Goal: Contribute content: Contribute content

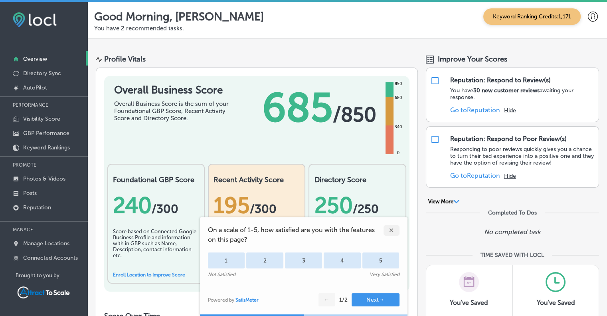
scroll to position [76, 0]
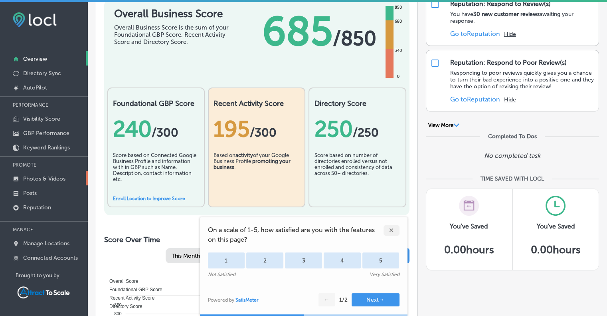
click at [35, 178] on p "Photos & Videos" at bounding box center [44, 178] width 42 height 7
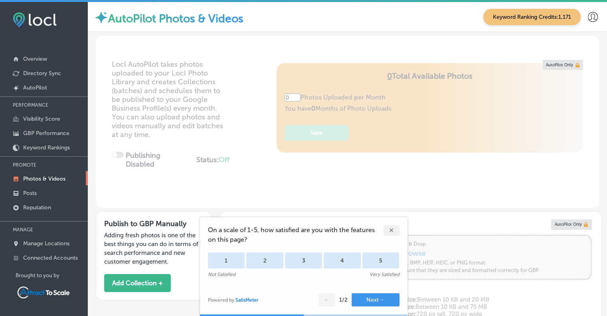
type input "5"
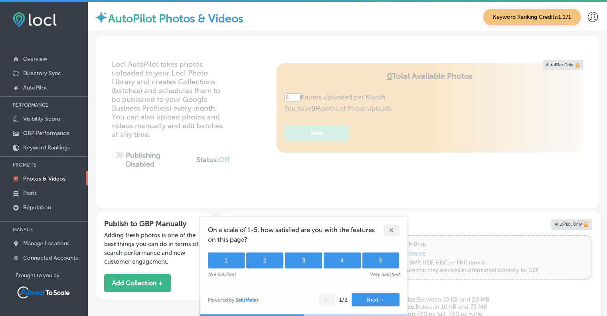
click at [386, 260] on div "5" at bounding box center [380, 260] width 37 height 16
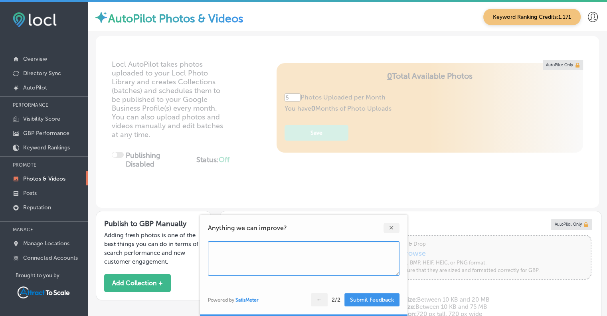
click at [354, 298] on button "Submit Feedback" at bounding box center [371, 299] width 55 height 13
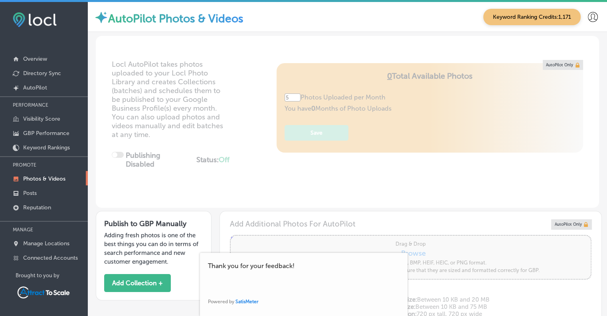
click at [257, 190] on div "Locl AutoPilot takes photos uploaded to your Locl Photo Library and creates Col…" at bounding box center [347, 134] width 503 height 148
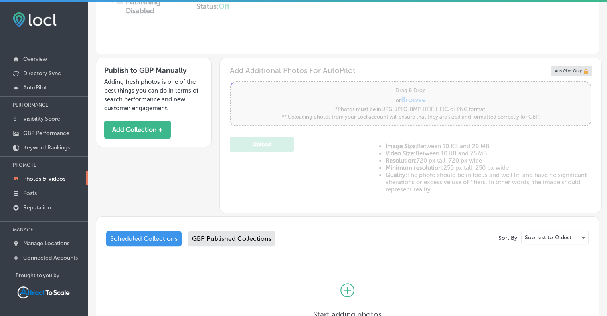
scroll to position [156, 0]
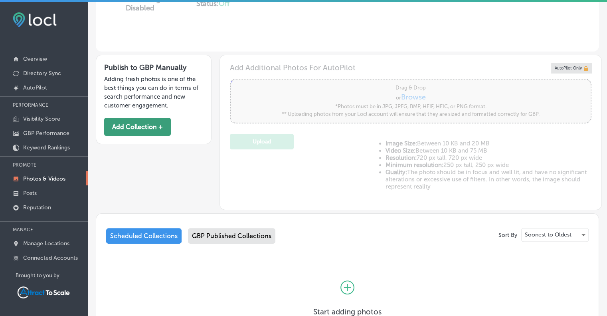
click at [132, 124] on button "Add Collection +" at bounding box center [137, 127] width 67 height 18
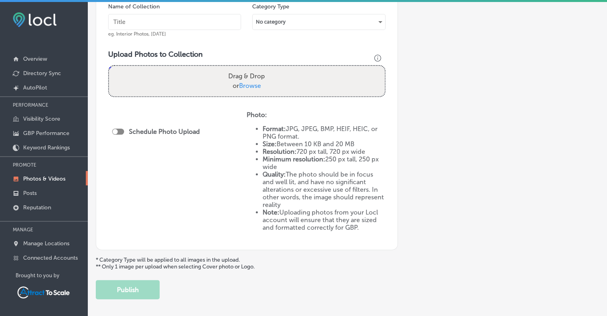
scroll to position [189, 0]
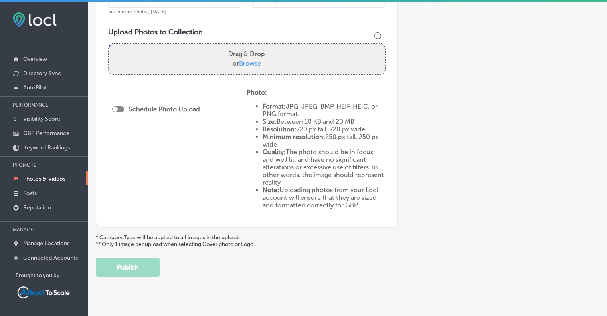
drag, startPoint x: 187, startPoint y: 21, endPoint x: 536, endPoint y: 100, distance: 357.6
click at [536, 100] on div "Add a Collection Which Type of Image or Video Would You Like to Upload? Photo C…" at bounding box center [347, 68] width 503 height 415
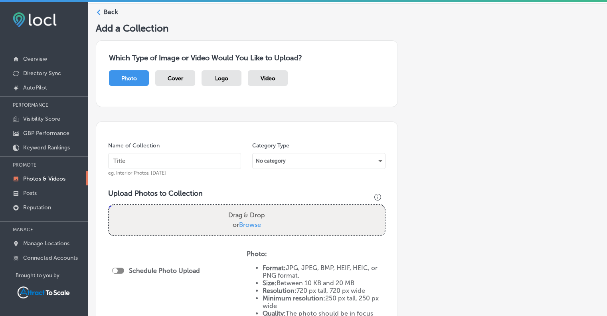
scroll to position [0, 0]
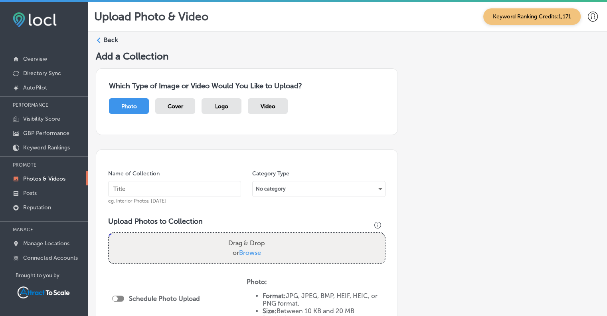
click at [106, 37] on label "Back" at bounding box center [110, 40] width 15 height 9
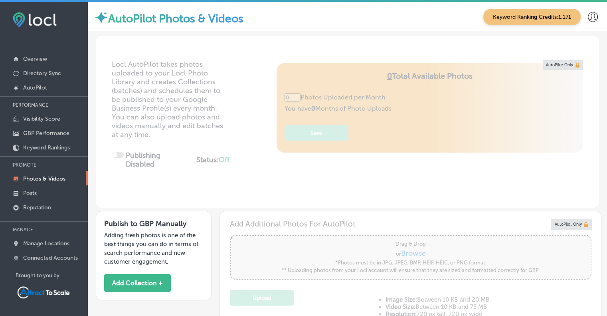
type input "5"
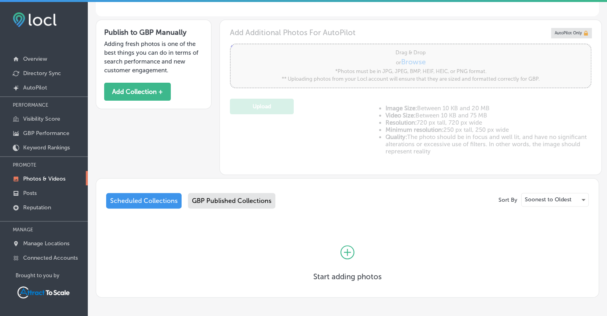
scroll to position [192, 0]
click at [214, 202] on div "GBP Published Collections" at bounding box center [231, 200] width 87 height 16
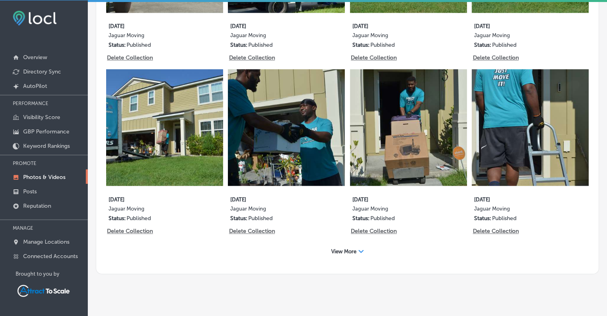
scroll to position [2, 0]
drag, startPoint x: 304, startPoint y: 274, endPoint x: 244, endPoint y: 275, distance: 59.9
click at [244, 275] on div "AutoPilot Photos & Videos Keyword Ranking Credits: 1,171 Locl AutoPilot takes p…" at bounding box center [347, 158] width 519 height 316
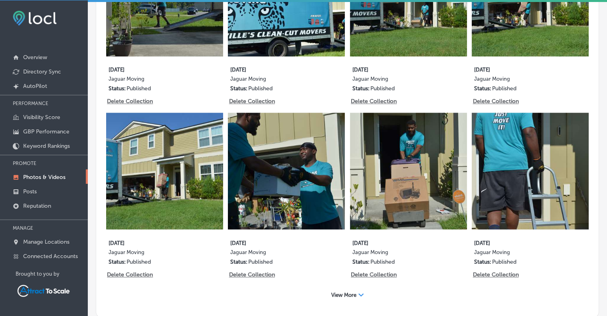
scroll to position [1037, 0]
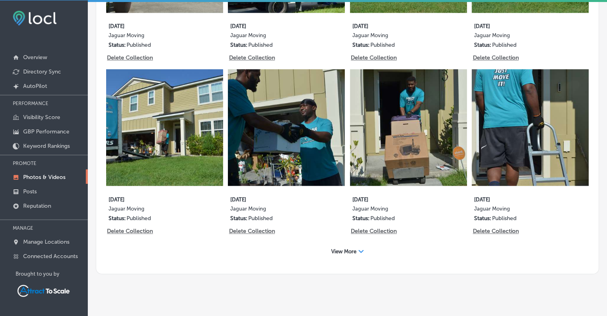
click at [344, 245] on div "View More Path Created with Sketch." at bounding box center [347, 251] width 43 height 12
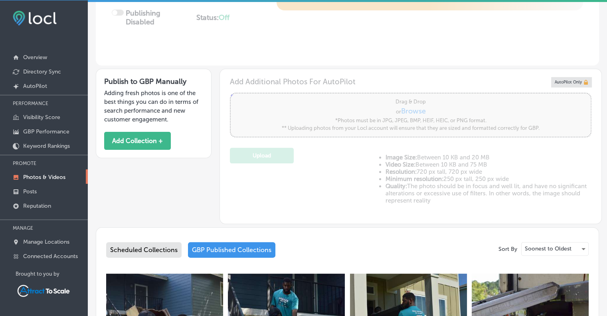
scroll to position [123, 0]
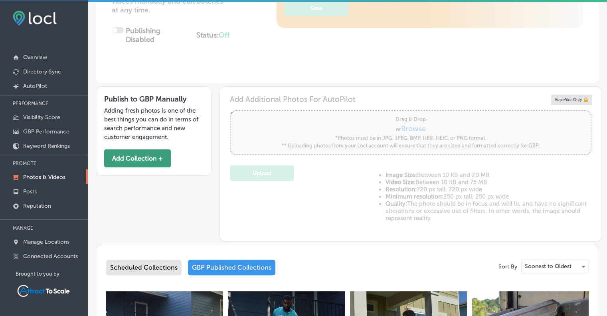
click at [135, 150] on button "Add Collection +" at bounding box center [137, 158] width 67 height 18
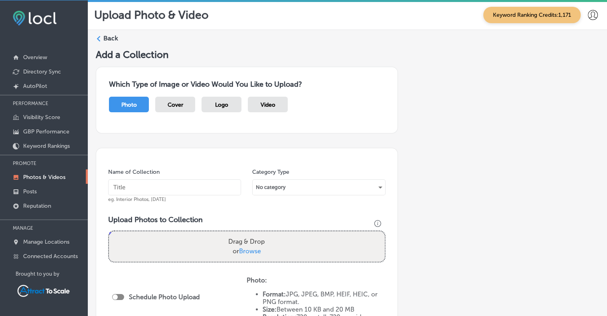
click at [148, 188] on input "text" at bounding box center [174, 187] width 133 height 16
type input "[DATE]"
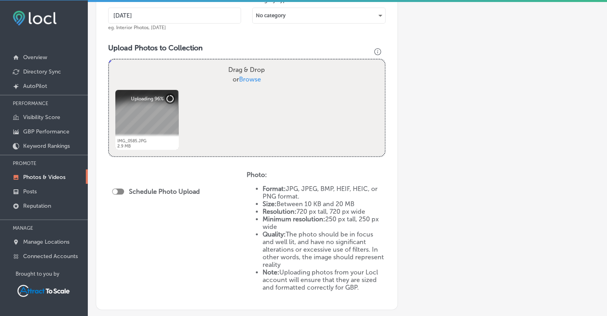
scroll to position [176, 0]
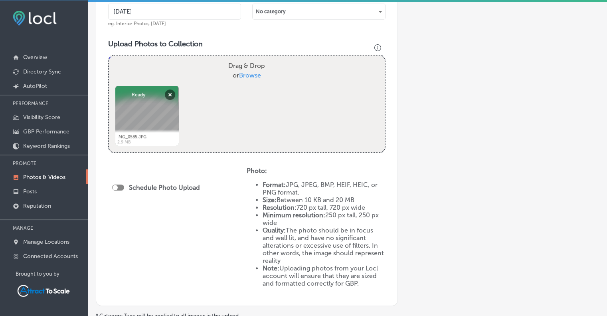
click at [120, 186] on div at bounding box center [118, 187] width 12 height 6
checkbox input "true"
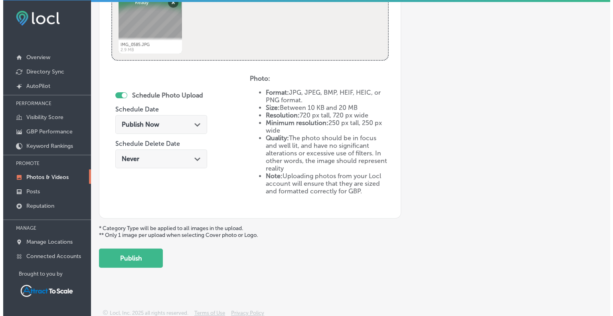
scroll to position [270, 0]
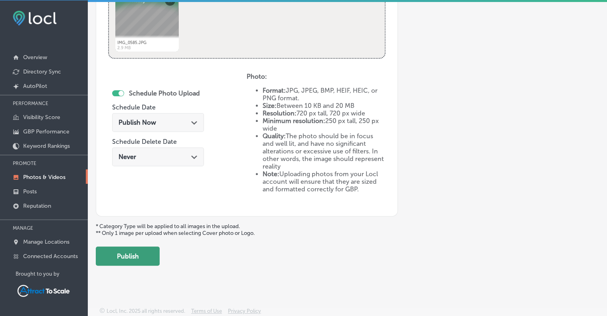
click at [140, 254] on button "Publish" at bounding box center [128, 255] width 64 height 19
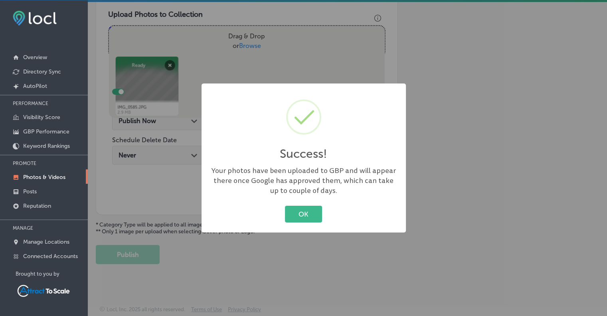
scroll to position [204, 0]
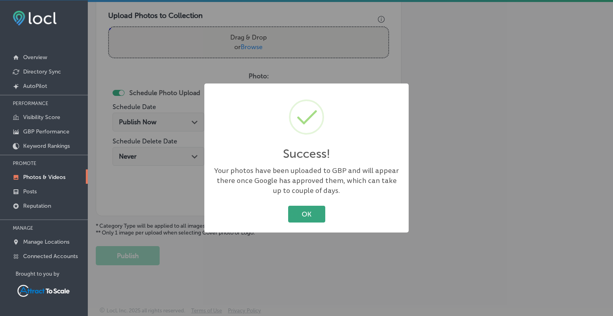
click at [306, 212] on button "OK" at bounding box center [306, 213] width 37 height 16
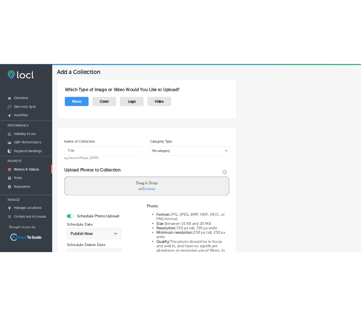
scroll to position [40, 0]
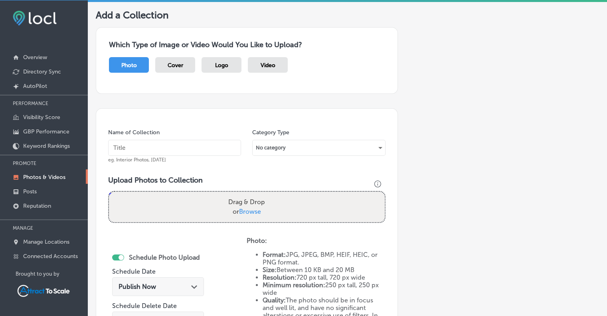
click at [138, 144] on input "text" at bounding box center [174, 148] width 133 height 16
type input "[DATE]"
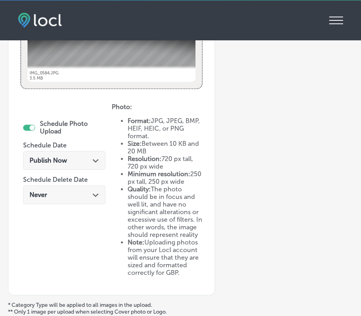
scroll to position [298, 0]
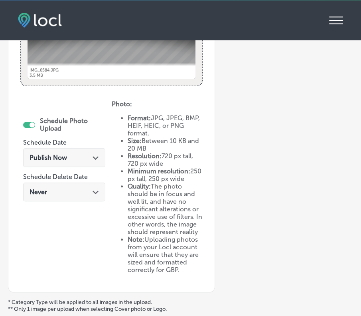
click at [95, 156] on polygon at bounding box center [96, 158] width 6 height 4
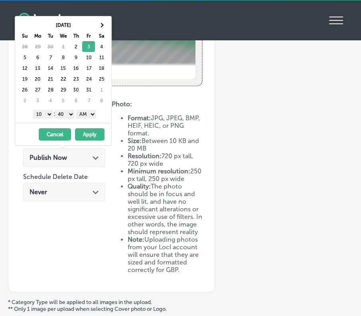
click at [93, 132] on button "Apply" at bounding box center [90, 134] width 30 height 12
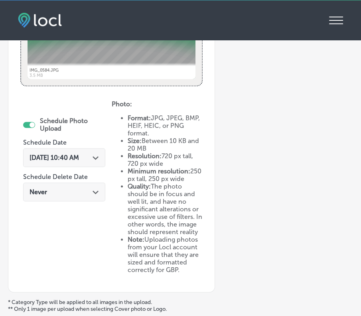
scroll to position [385, 0]
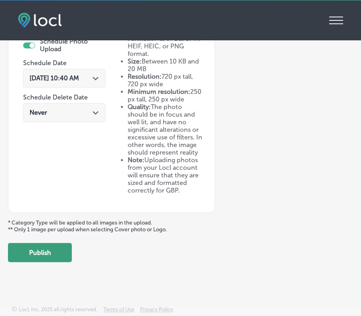
click at [45, 250] on button "Publish" at bounding box center [40, 252] width 64 height 19
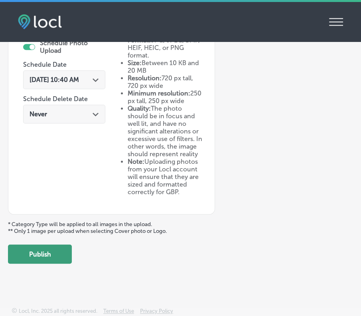
scroll to position [311, 0]
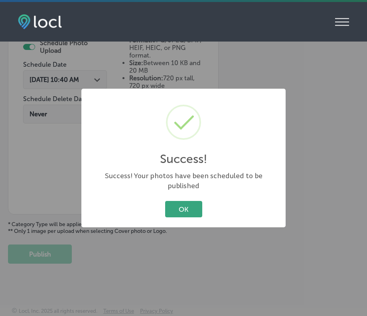
click at [185, 201] on button "OK" at bounding box center [183, 209] width 37 height 16
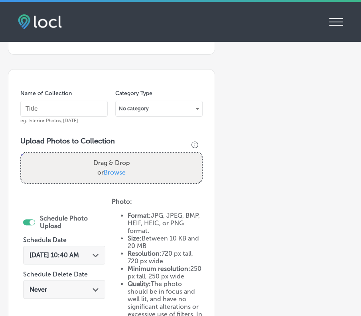
scroll to position [134, 0]
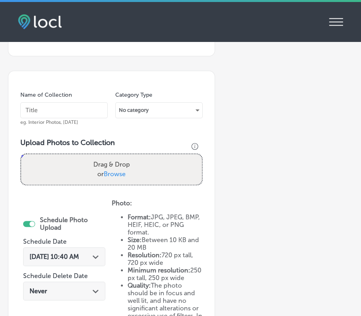
click at [47, 109] on input "text" at bounding box center [63, 110] width 87 height 16
type input "[DATE]"
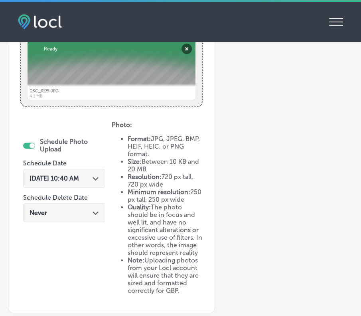
scroll to position [279, 0]
click at [92, 168] on div "[DATE] 10:40 AM Path Created with Sketch." at bounding box center [64, 177] width 82 height 19
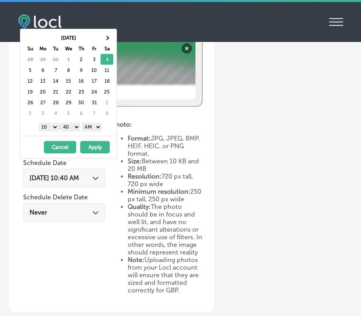
click at [103, 142] on button "Apply" at bounding box center [95, 147] width 30 height 12
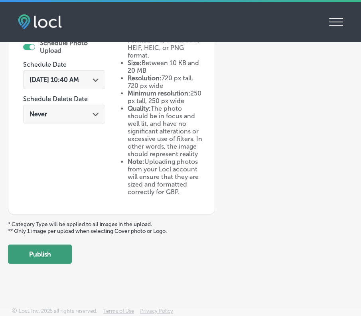
click at [51, 253] on button "Publish" at bounding box center [40, 253] width 64 height 19
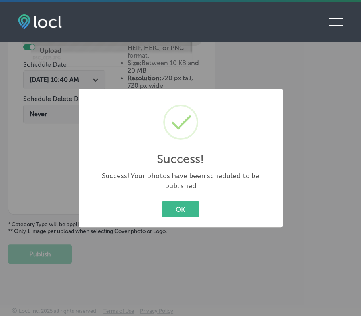
scroll to position [311, 0]
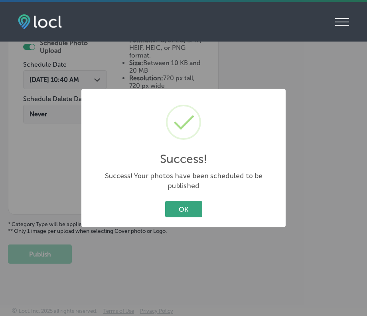
click at [184, 204] on button "OK" at bounding box center [183, 209] width 37 height 16
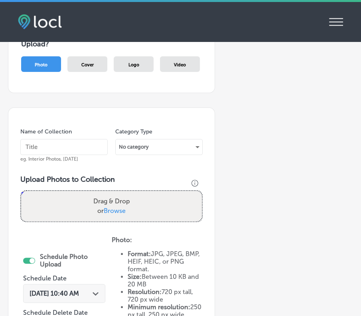
scroll to position [86, 0]
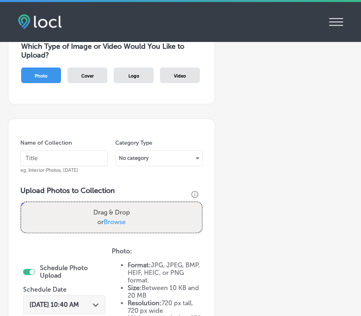
click at [67, 154] on input "text" at bounding box center [63, 158] width 87 height 16
type input "[DATE]"
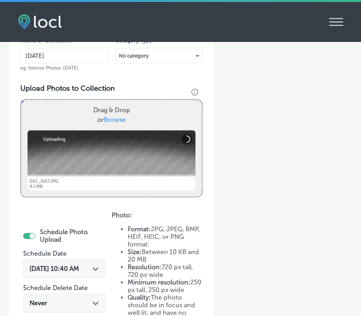
scroll to position [250, 0]
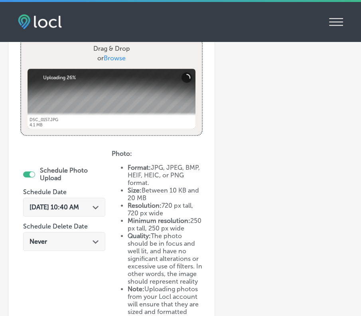
click at [94, 203] on div "[DATE] 10:40 AM Path Created with Sketch." at bounding box center [64, 207] width 69 height 8
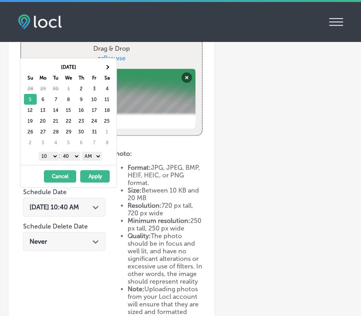
click at [101, 174] on button "Apply" at bounding box center [95, 176] width 30 height 12
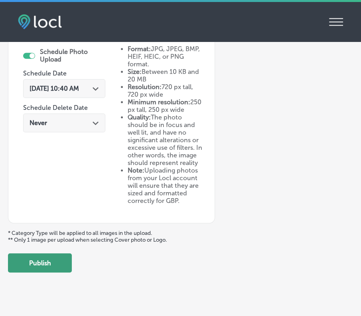
click at [49, 270] on button "Publish" at bounding box center [40, 262] width 64 height 19
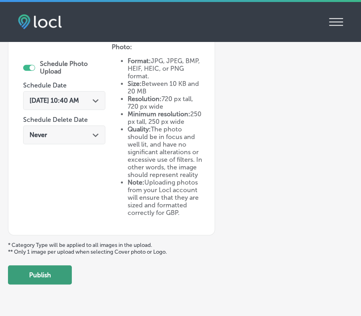
scroll to position [302, 0]
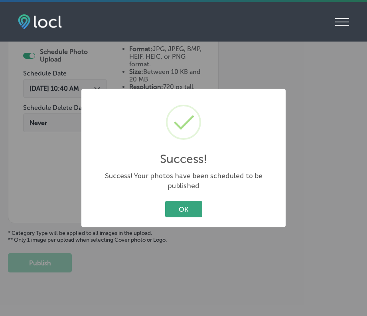
click at [176, 201] on button "OK" at bounding box center [183, 209] width 37 height 16
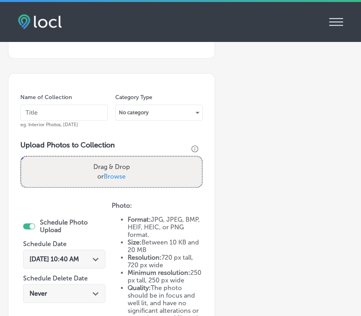
scroll to position [130, 0]
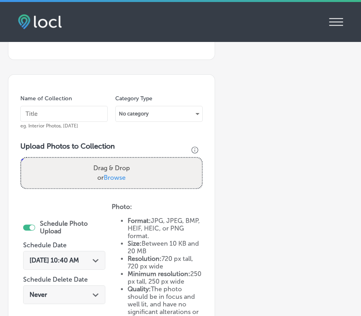
click at [47, 111] on input "text" at bounding box center [63, 114] width 87 height 16
type input "[DATE]"
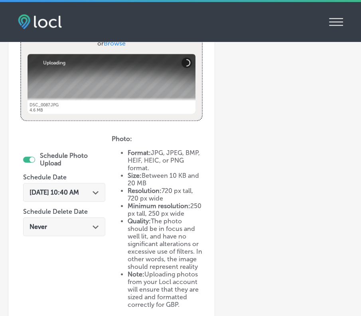
scroll to position [265, 0]
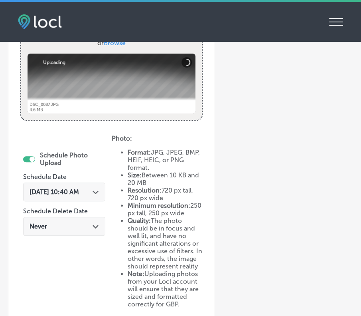
click at [79, 188] on span "[DATE] 10:40 AM" at bounding box center [54, 192] width 49 height 8
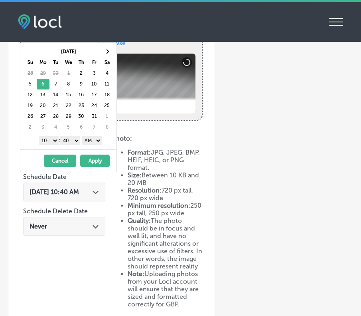
click at [101, 159] on button "Apply" at bounding box center [95, 160] width 30 height 12
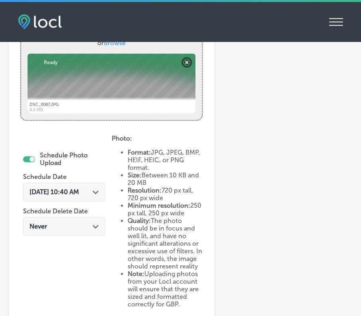
scroll to position [385, 0]
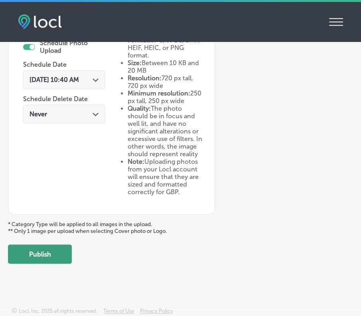
click at [44, 255] on button "Publish" at bounding box center [40, 253] width 64 height 19
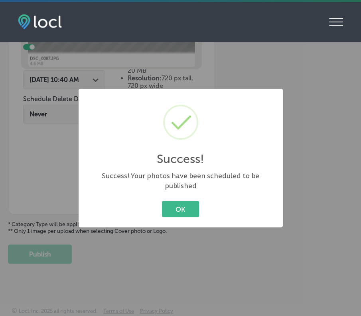
scroll to position [311, 0]
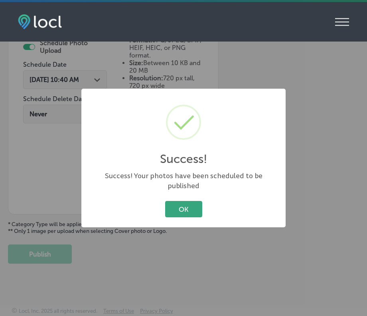
click at [197, 207] on button "OK" at bounding box center [183, 209] width 37 height 16
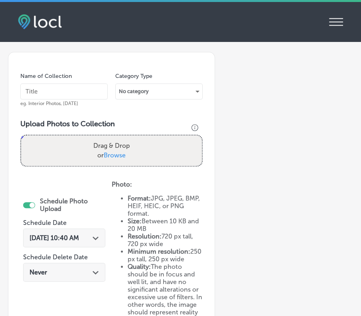
scroll to position [124, 0]
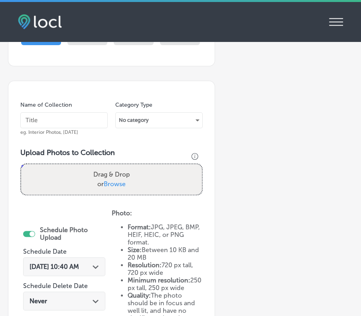
click at [63, 121] on input "text" at bounding box center [63, 120] width 87 height 16
type input "[DATE]"
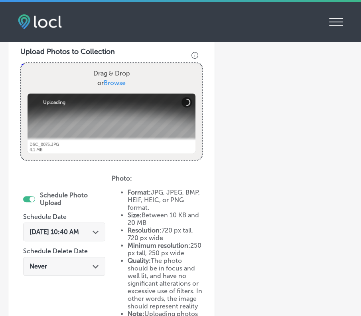
scroll to position [255, 0]
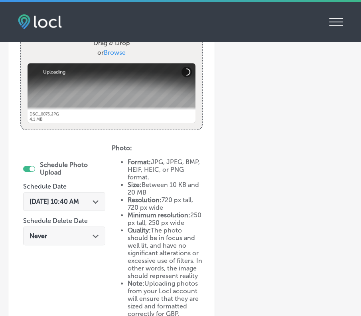
click at [77, 198] on span "[DATE] 10:40 AM" at bounding box center [54, 202] width 49 height 8
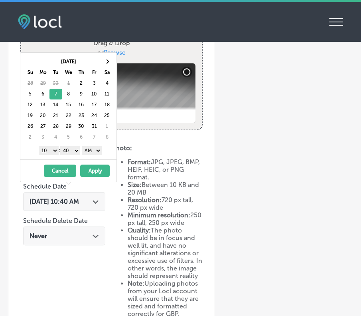
click at [93, 166] on button "Apply" at bounding box center [95, 170] width 30 height 12
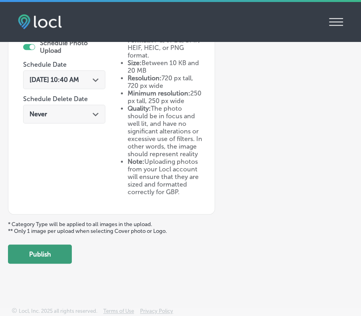
click at [48, 253] on button "Publish" at bounding box center [40, 253] width 64 height 19
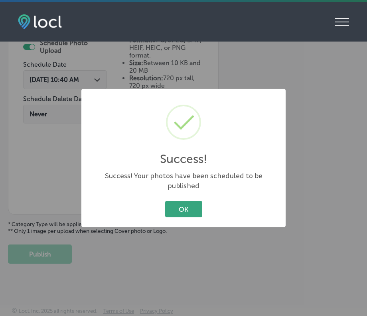
click at [185, 202] on button "OK" at bounding box center [183, 209] width 37 height 16
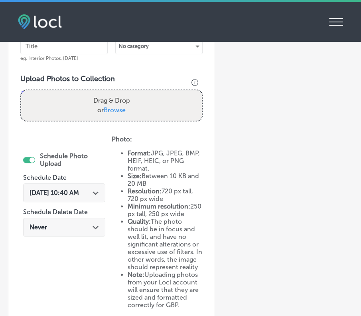
scroll to position [180, 0]
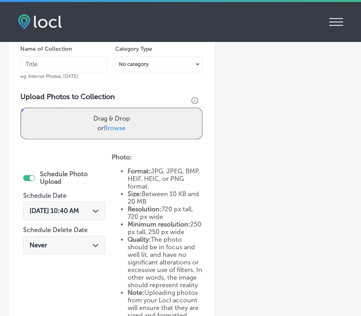
click at [69, 69] on input "text" at bounding box center [63, 64] width 87 height 16
type input "[DATE]"
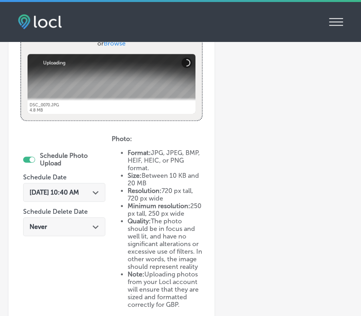
scroll to position [265, 0]
click at [99, 188] on div "[DATE] 10:40 AM Path Created with Sketch." at bounding box center [64, 192] width 69 height 8
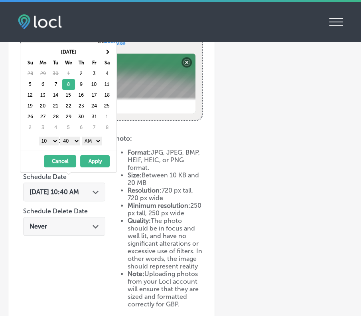
click at [101, 158] on button "Apply" at bounding box center [95, 161] width 30 height 12
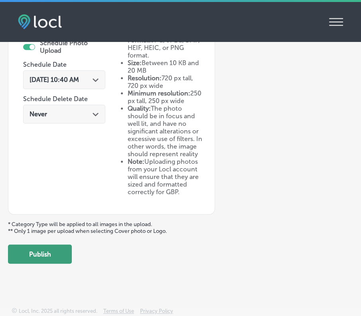
click at [54, 256] on button "Publish" at bounding box center [40, 253] width 64 height 19
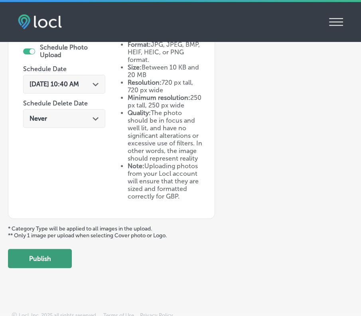
scroll to position [311, 0]
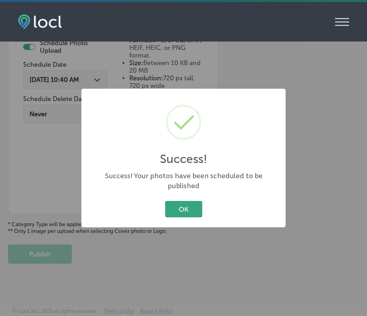
click at [186, 201] on button "OK" at bounding box center [183, 209] width 37 height 16
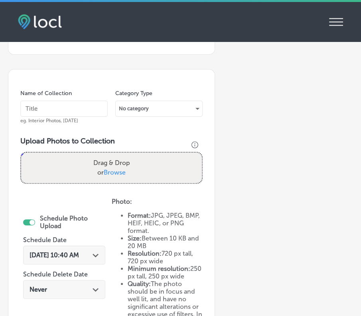
scroll to position [132, 0]
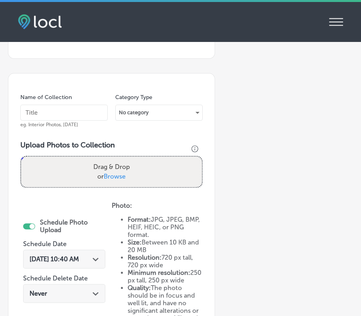
click at [57, 107] on input "text" at bounding box center [63, 113] width 87 height 16
type input "[DATE]"
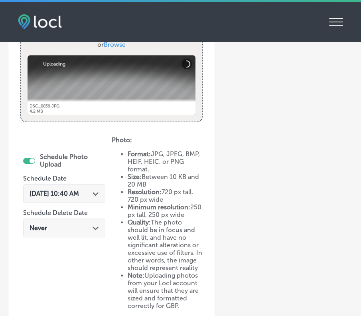
scroll to position [264, 0]
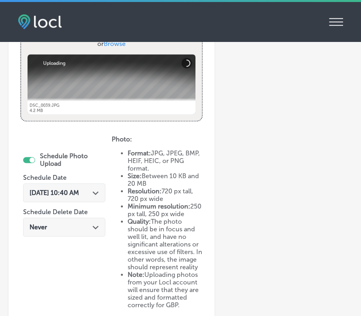
click at [99, 191] on icon "Path Created with Sketch." at bounding box center [96, 193] width 6 height 4
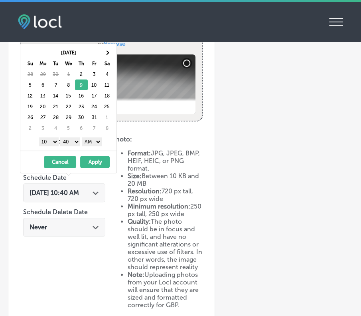
click at [101, 159] on button "Apply" at bounding box center [95, 162] width 30 height 12
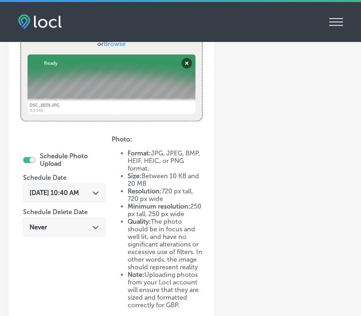
scroll to position [385, 0]
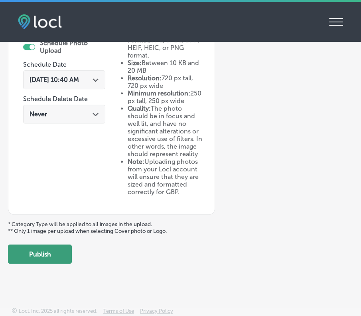
click at [49, 250] on button "Publish" at bounding box center [40, 253] width 64 height 19
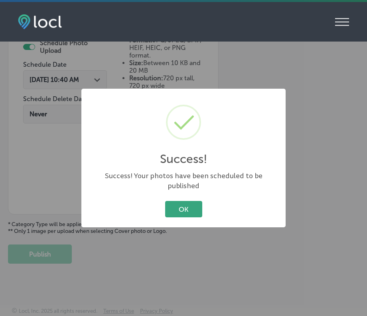
click at [193, 201] on button "OK" at bounding box center [183, 209] width 37 height 16
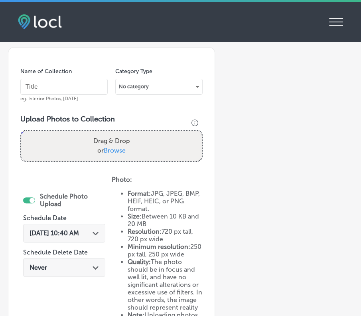
scroll to position [132, 0]
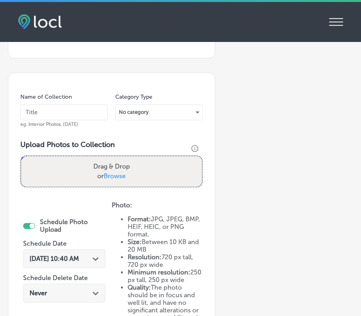
click at [59, 111] on input "text" at bounding box center [63, 112] width 87 height 16
type input "[DATE]"
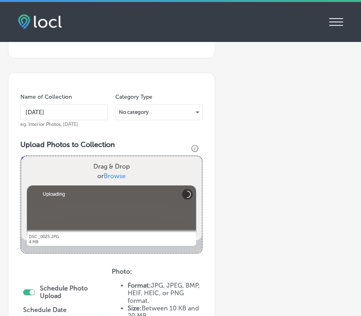
scroll to position [198, 0]
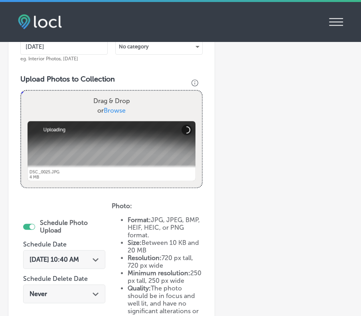
click at [99, 255] on div "[DATE] 10:40 AM Path Created with Sketch." at bounding box center [64, 259] width 69 height 8
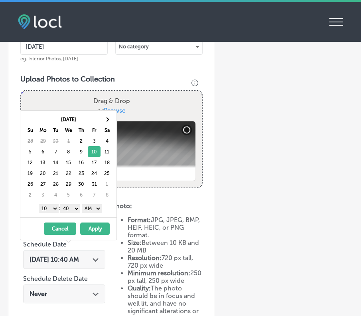
click at [98, 227] on button "Apply" at bounding box center [95, 228] width 30 height 12
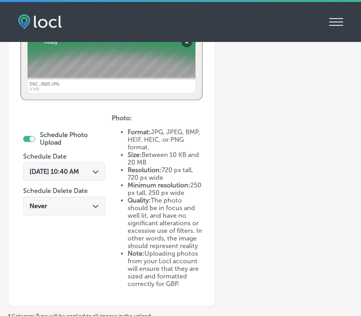
scroll to position [328, 0]
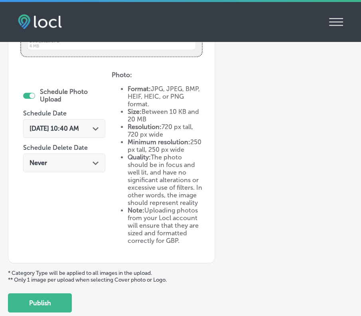
click at [98, 227] on div "Schedule Photo Upload Schedule Date [DATE] 10:40 AM Path Created with Sketch. S…" at bounding box center [65, 161] width 91 height 180
click at [60, 304] on button "Publish" at bounding box center [40, 302] width 64 height 19
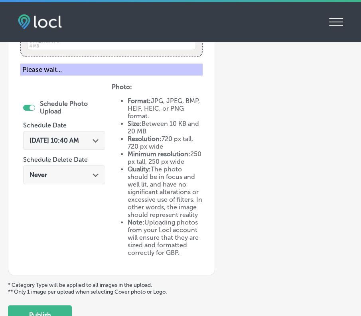
scroll to position [311, 0]
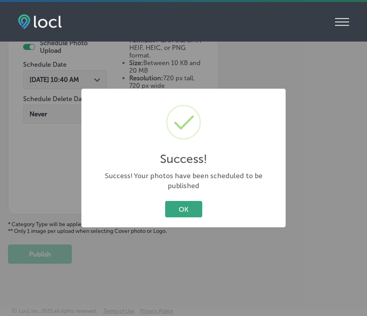
click at [183, 206] on button "OK" at bounding box center [183, 209] width 37 height 16
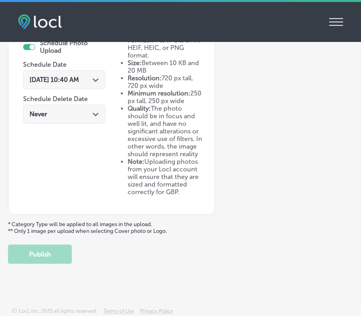
click at [99, 76] on div "Path Created with Sketch." at bounding box center [96, 79] width 6 height 6
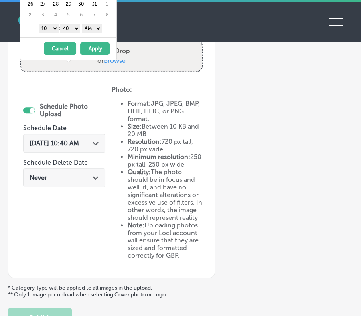
scroll to position [247, 0]
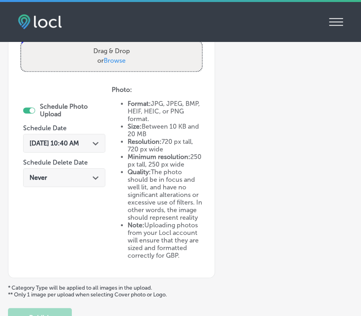
click at [113, 107] on ul "Format: JPG, JPEG, BMP, HEIF, HEIC, or PNG format. Size: Between 10 KB and 20 M…" at bounding box center [157, 179] width 91 height 159
click at [99, 142] on icon "Path Created with Sketch." at bounding box center [96, 144] width 6 height 4
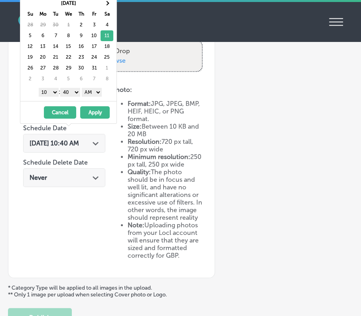
click at [94, 115] on button "Apply" at bounding box center [95, 112] width 30 height 12
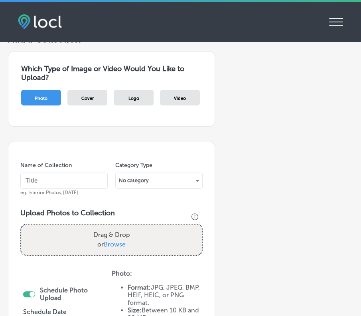
scroll to position [64, 0]
click at [43, 186] on input "text" at bounding box center [63, 180] width 87 height 16
type input "[DATE]"
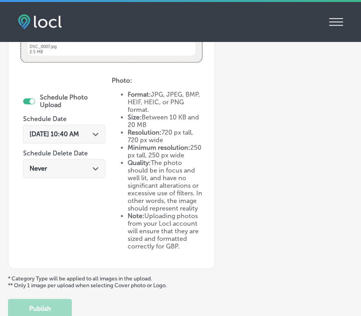
scroll to position [326, 0]
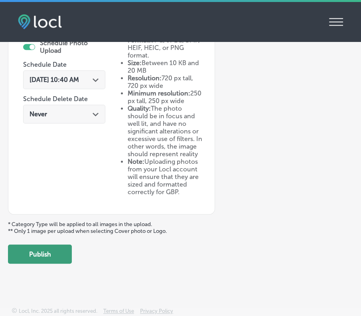
click at [50, 252] on button "Publish" at bounding box center [40, 253] width 64 height 19
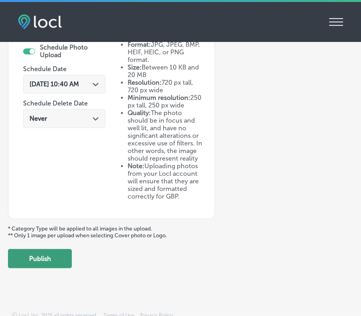
scroll to position [311, 0]
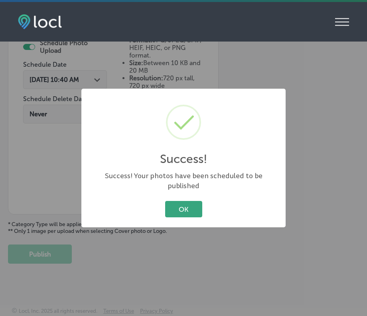
click at [190, 201] on button "OK" at bounding box center [183, 209] width 37 height 16
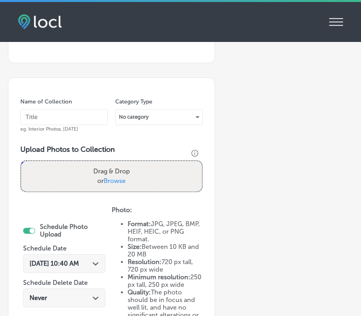
scroll to position [118, 0]
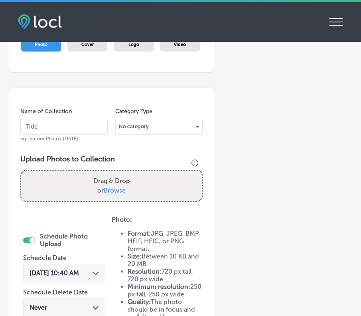
click at [57, 120] on input "text" at bounding box center [63, 127] width 87 height 16
type input "[DATE]"
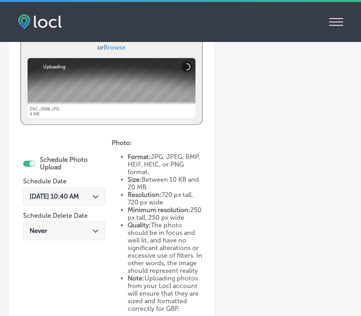
scroll to position [268, 0]
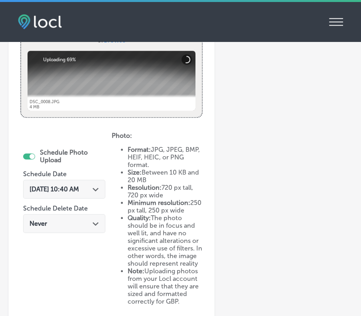
click at [79, 185] on span "[DATE] 10:40 AM" at bounding box center [54, 189] width 49 height 8
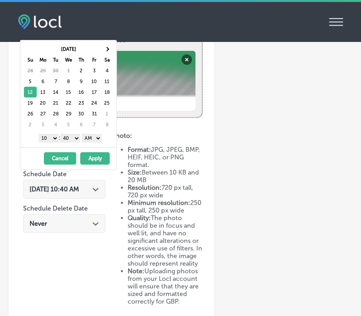
click at [95, 156] on button "Apply" at bounding box center [95, 158] width 30 height 12
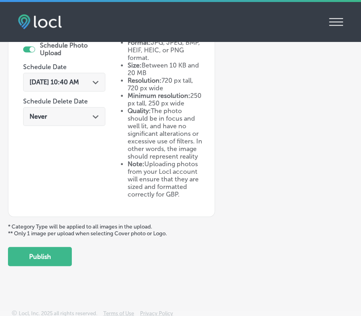
scroll to position [377, 0]
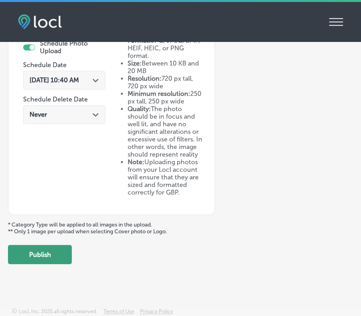
click at [57, 262] on button "Publish" at bounding box center [40, 254] width 64 height 19
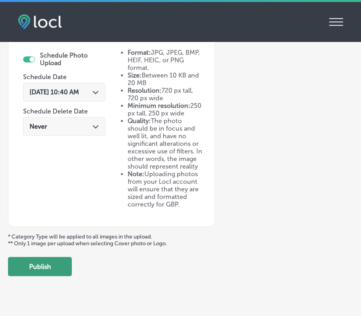
scroll to position [311, 0]
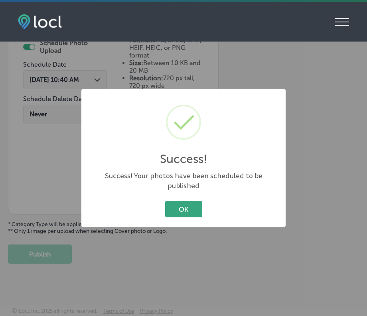
click at [186, 207] on button "OK" at bounding box center [183, 209] width 37 height 16
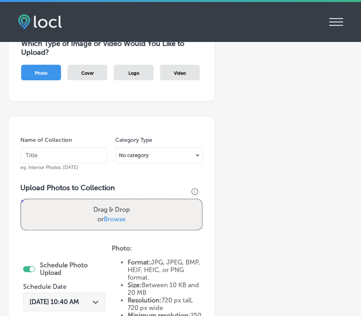
scroll to position [73, 0]
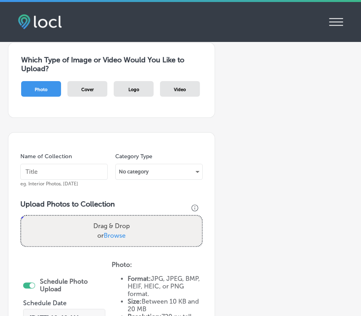
click at [65, 170] on input "text" at bounding box center [63, 172] width 87 height 16
type input "[DATE]"
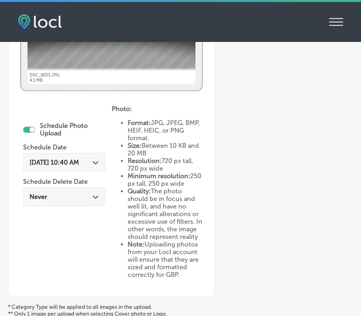
scroll to position [300, 0]
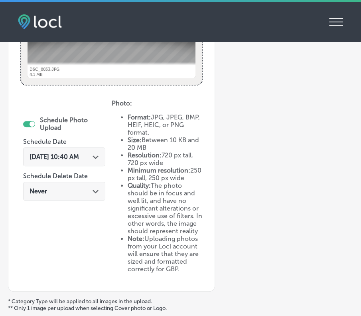
click at [99, 153] on div "[DATE] 10:40 AM Path Created with Sketch." at bounding box center [64, 156] width 82 height 19
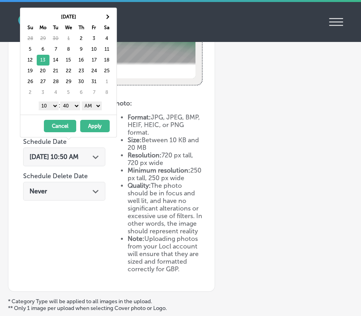
click at [101, 125] on button "Apply" at bounding box center [95, 126] width 30 height 12
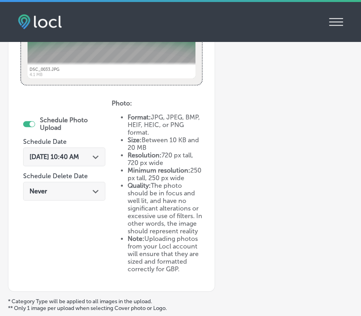
scroll to position [385, 0]
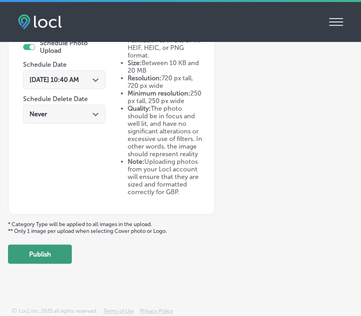
click at [29, 257] on button "Publish" at bounding box center [40, 253] width 64 height 19
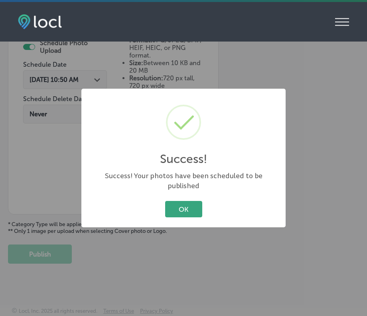
click at [178, 202] on button "OK" at bounding box center [183, 209] width 37 height 16
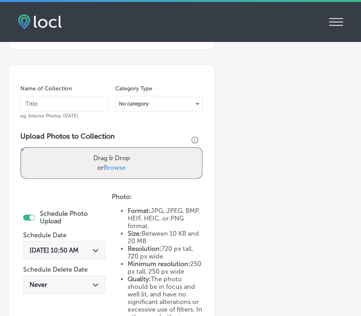
scroll to position [138, 0]
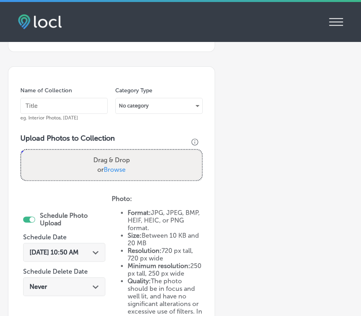
click at [63, 99] on input "text" at bounding box center [63, 106] width 87 height 16
type input "[DATE]"
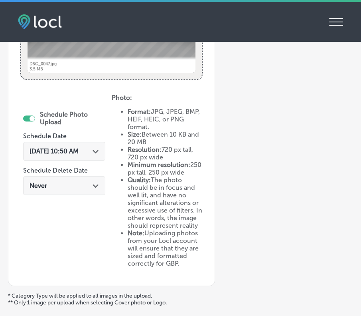
scroll to position [306, 0]
click at [95, 147] on div "[DATE] 10:50 AM Path Created with Sketch." at bounding box center [64, 151] width 69 height 8
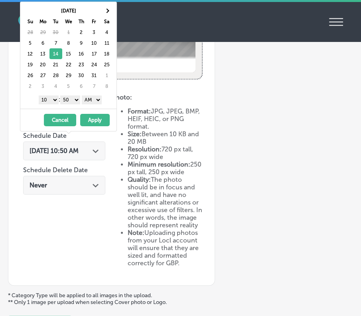
click at [93, 118] on button "Apply" at bounding box center [95, 120] width 30 height 12
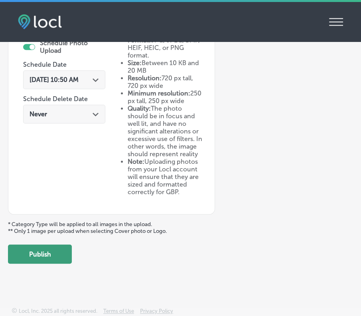
click at [52, 253] on button "Publish" at bounding box center [40, 253] width 64 height 19
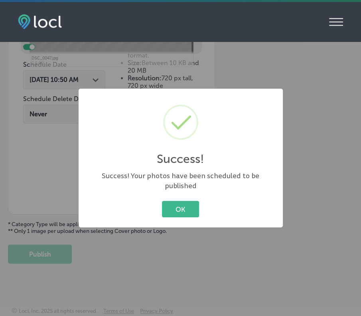
scroll to position [311, 0]
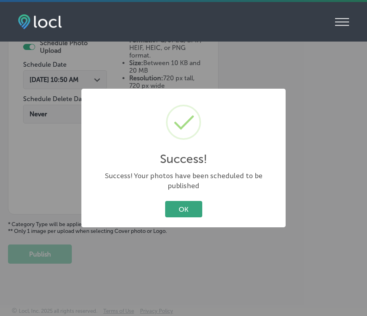
click at [177, 204] on button "OK" at bounding box center [183, 209] width 37 height 16
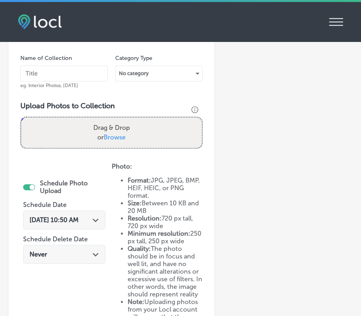
scroll to position [161, 0]
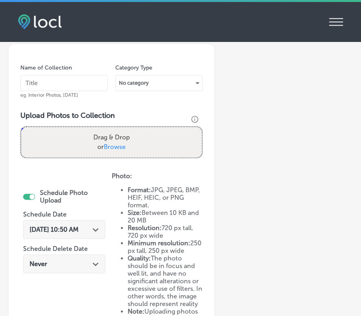
click at [48, 73] on div "Name of Collection eg. Interior Photos, [DATE]" at bounding box center [63, 81] width 87 height 34
click at [47, 79] on input "text" at bounding box center [63, 83] width 87 height 16
type input "[DATE]"
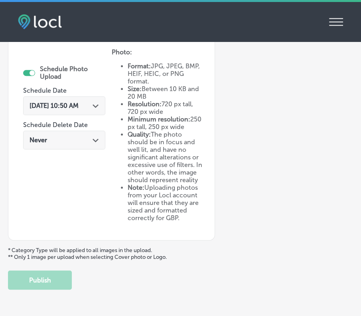
scroll to position [353, 0]
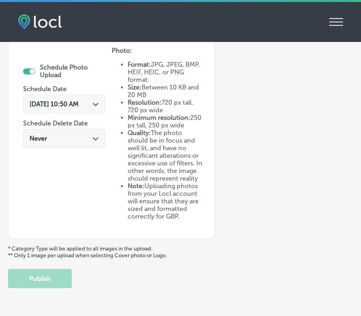
click at [86, 95] on div "[DATE] 10:50 AM Path Created with Sketch." at bounding box center [64, 104] width 82 height 19
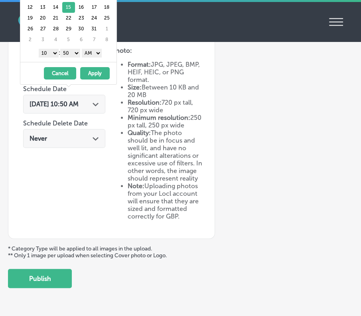
click at [99, 75] on button "Apply" at bounding box center [95, 73] width 30 height 12
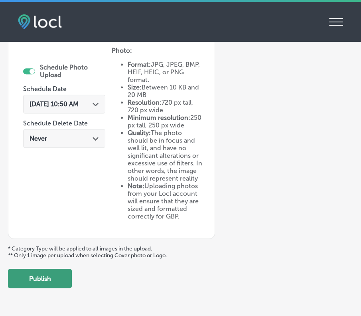
click at [47, 288] on button "Publish" at bounding box center [40, 278] width 64 height 19
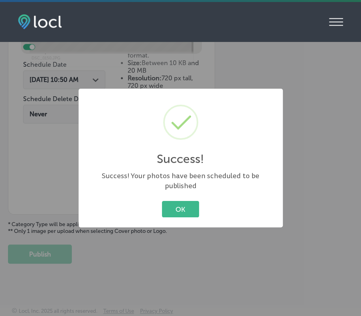
scroll to position [286, 0]
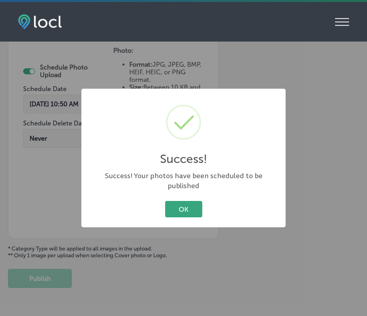
click at [185, 203] on button "OK" at bounding box center [183, 209] width 37 height 16
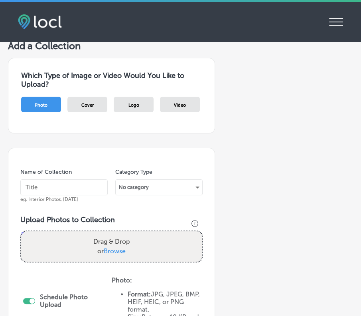
scroll to position [57, 0]
click at [44, 186] on input "text" at bounding box center [63, 188] width 87 height 16
type input "[DATE]"
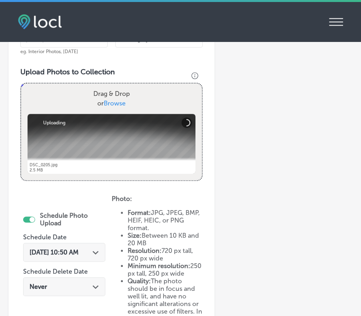
scroll to position [238, 0]
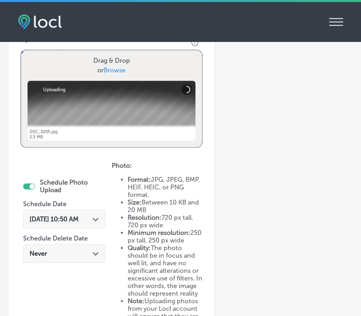
click at [99, 215] on div "[DATE] 10:50 AM Path Created with Sketch." at bounding box center [64, 219] width 69 height 8
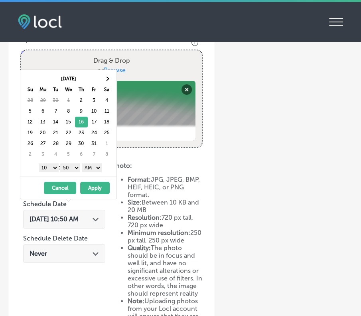
click at [100, 184] on button "Apply" at bounding box center [95, 188] width 30 height 12
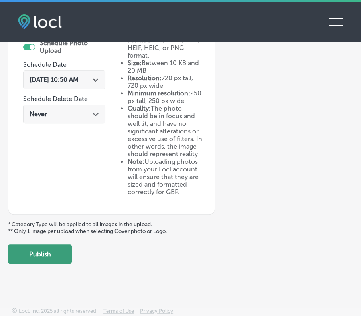
click at [59, 252] on button "Publish" at bounding box center [40, 253] width 64 height 19
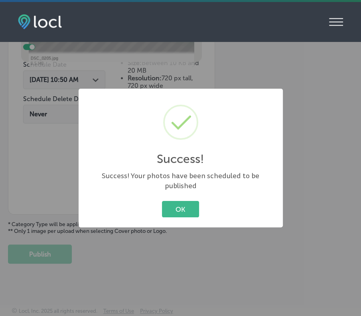
scroll to position [311, 0]
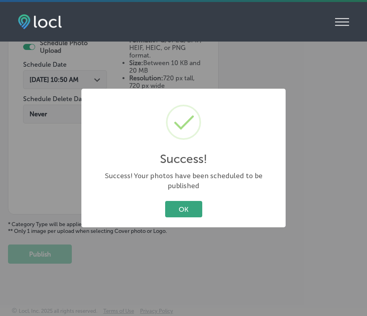
click at [172, 202] on button "OK" at bounding box center [183, 209] width 37 height 16
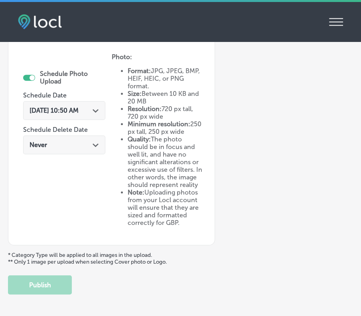
scroll to position [279, 0]
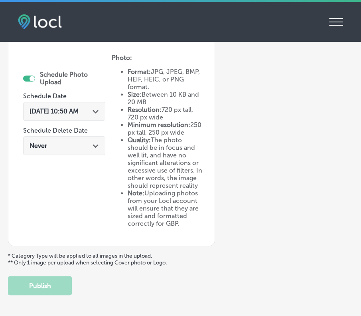
click at [105, 102] on div "[DATE] 10:50 AM Path Created with Sketch." at bounding box center [64, 111] width 82 height 19
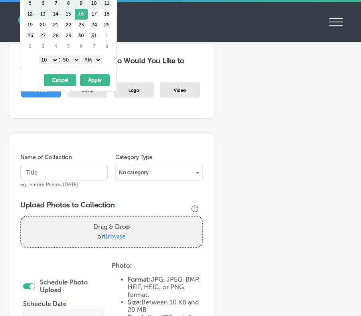
scroll to position [52, 0]
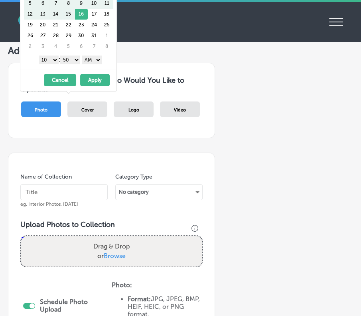
click at [69, 81] on button "Cancel" at bounding box center [60, 80] width 32 height 12
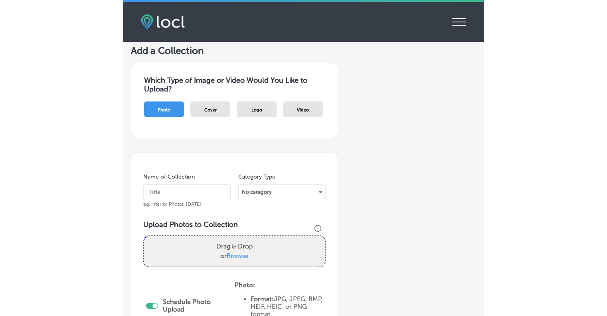
scroll to position [0, 0]
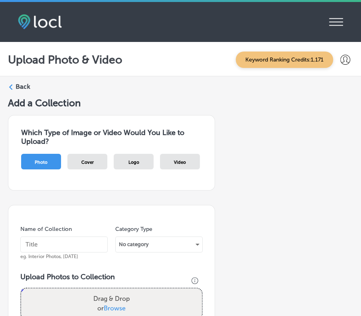
click at [22, 85] on label "Back" at bounding box center [23, 86] width 15 height 9
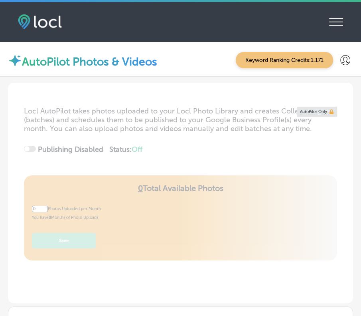
type input "5"
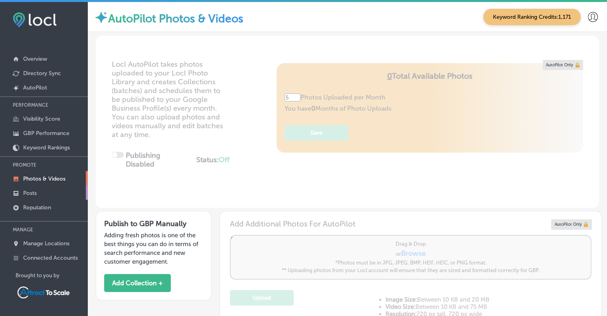
click at [40, 190] on link "Posts" at bounding box center [44, 192] width 88 height 14
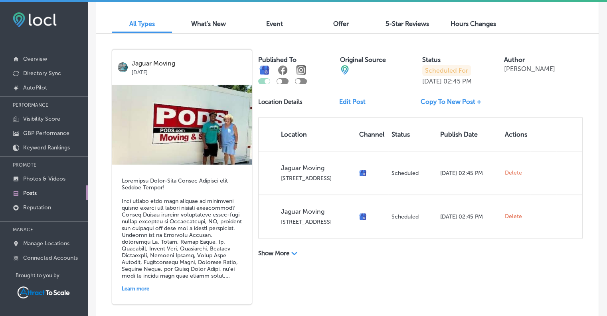
scroll to position [245, 0]
click at [292, 252] on polygon at bounding box center [294, 254] width 6 height 4
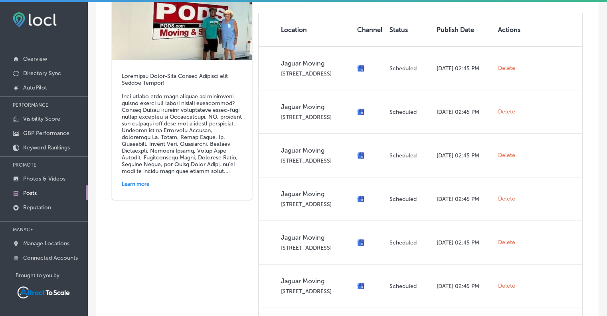
scroll to position [0, 0]
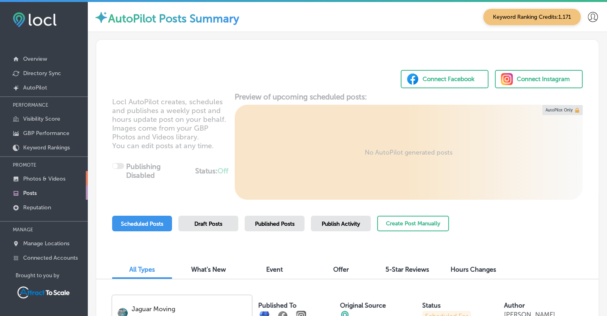
click at [38, 175] on p "Photos & Videos" at bounding box center [44, 178] width 42 height 7
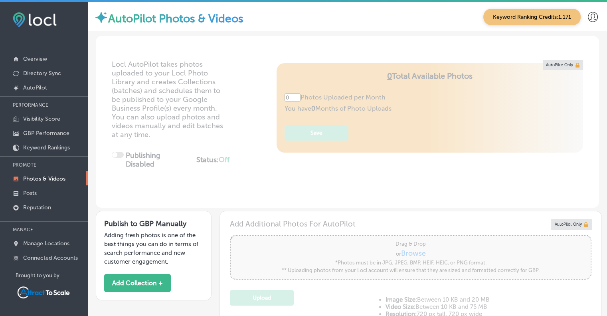
type input "5"
click at [35, 205] on p "Reputation" at bounding box center [37, 207] width 28 height 7
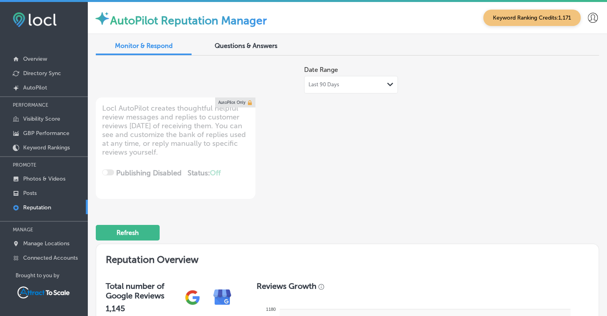
type textarea "x"
click at [41, 60] on p "Overview" at bounding box center [35, 58] width 24 height 7
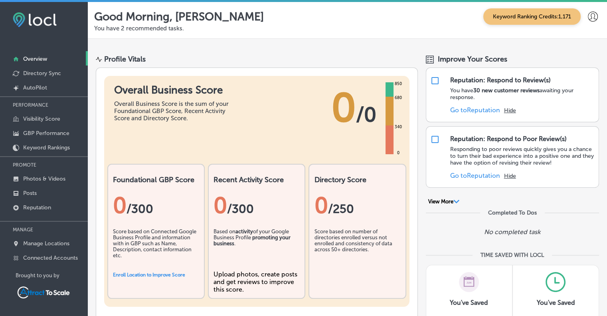
click at [251, 233] on b "activity" at bounding box center [244, 231] width 18 height 6
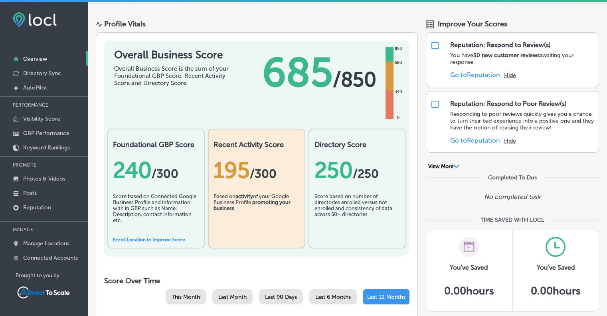
scroll to position [35, 0]
click at [442, 167] on button "View More Path Created with Sketch." at bounding box center [444, 166] width 36 height 7
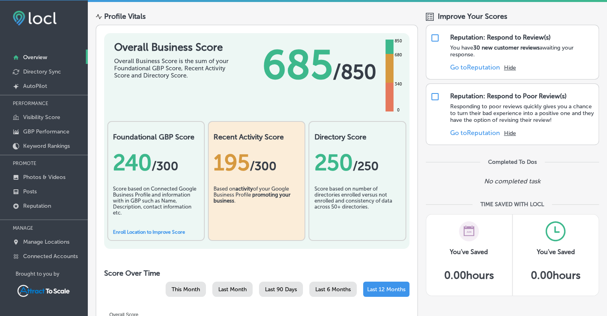
scroll to position [13, 0]
